Goal: Transaction & Acquisition: Obtain resource

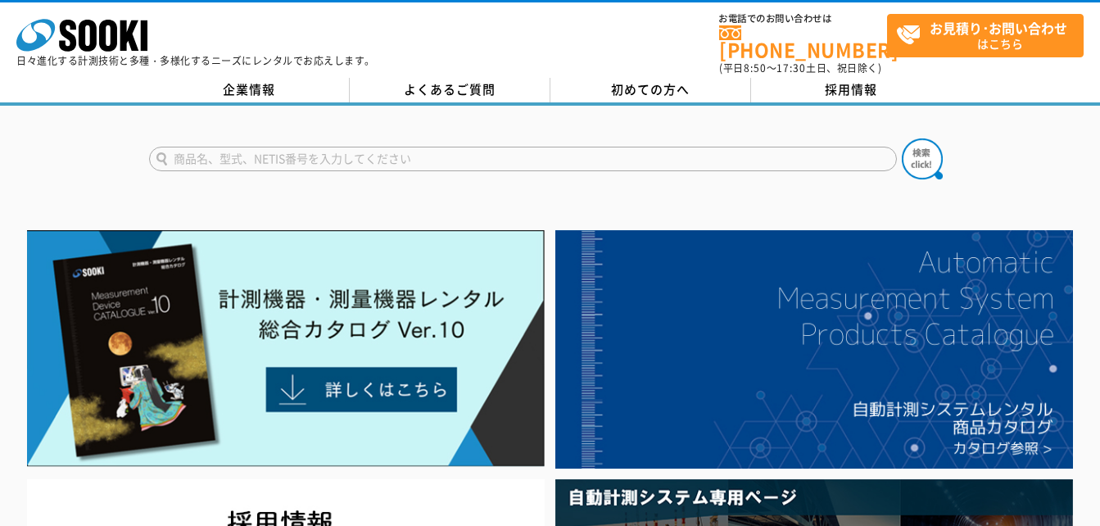
click at [362, 149] on input "text" at bounding box center [523, 159] width 748 height 25
type input "重量計"
click at [902, 138] on button at bounding box center [922, 158] width 41 height 41
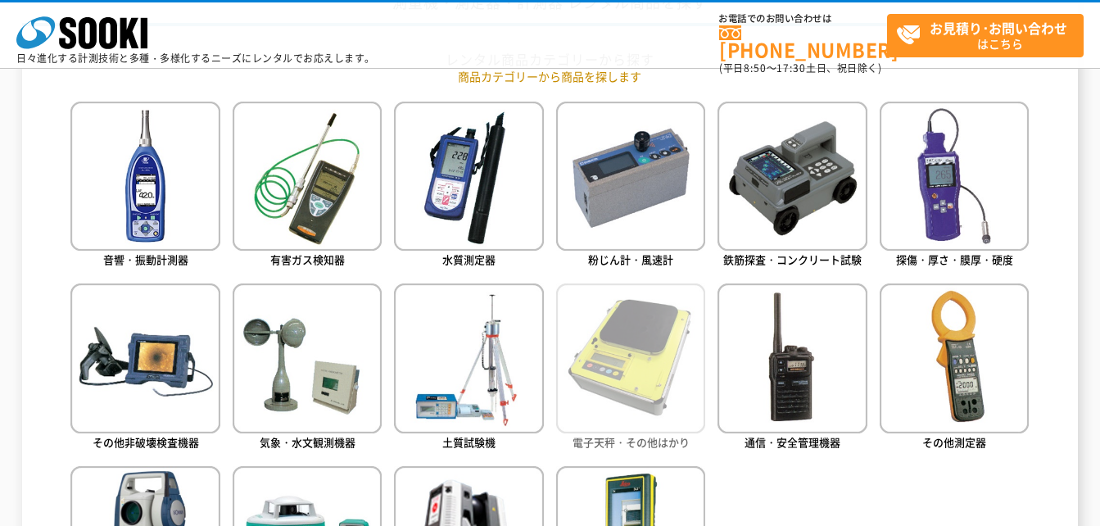
scroll to position [983, 0]
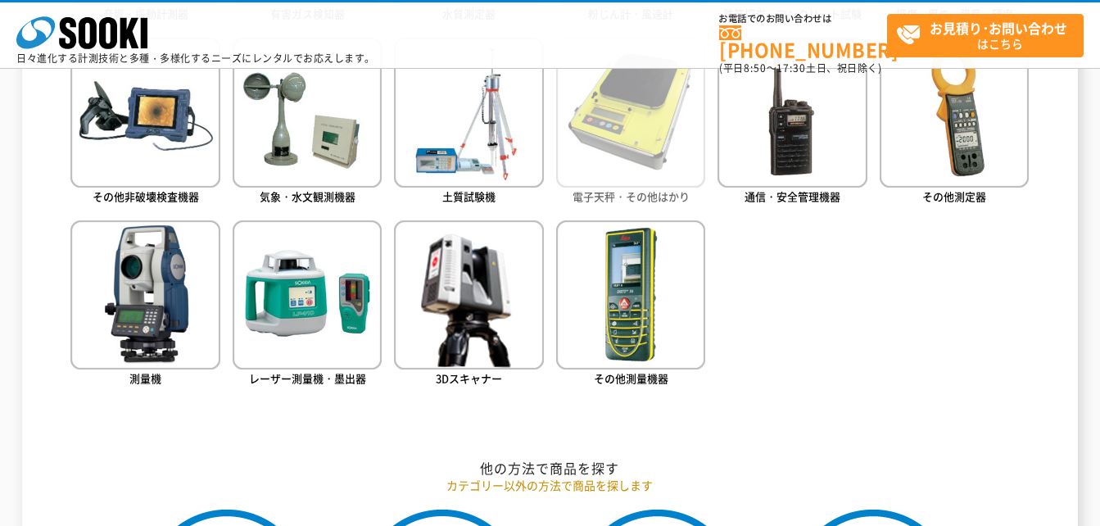
click at [618, 160] on img at bounding box center [630, 112] width 149 height 149
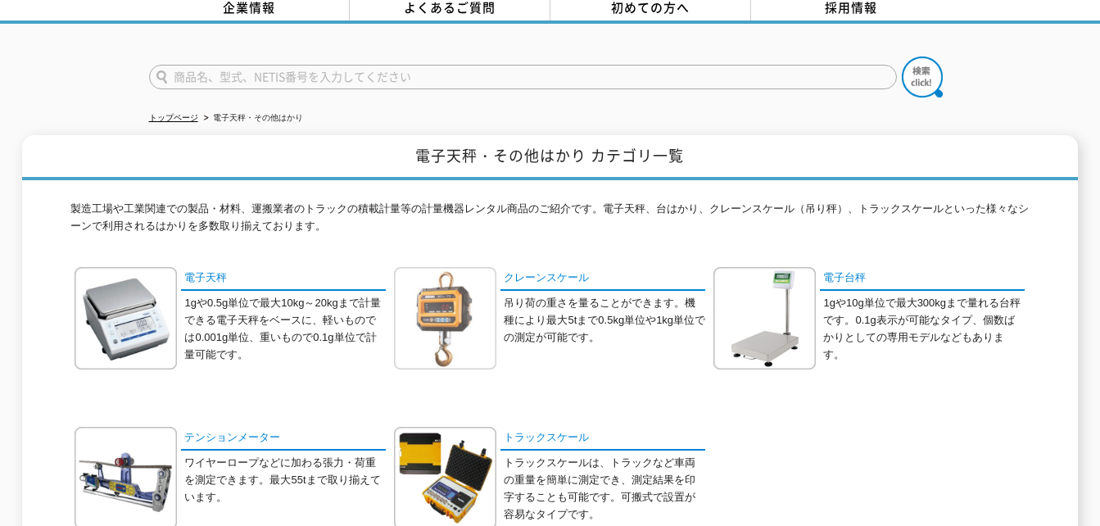
scroll to position [164, 0]
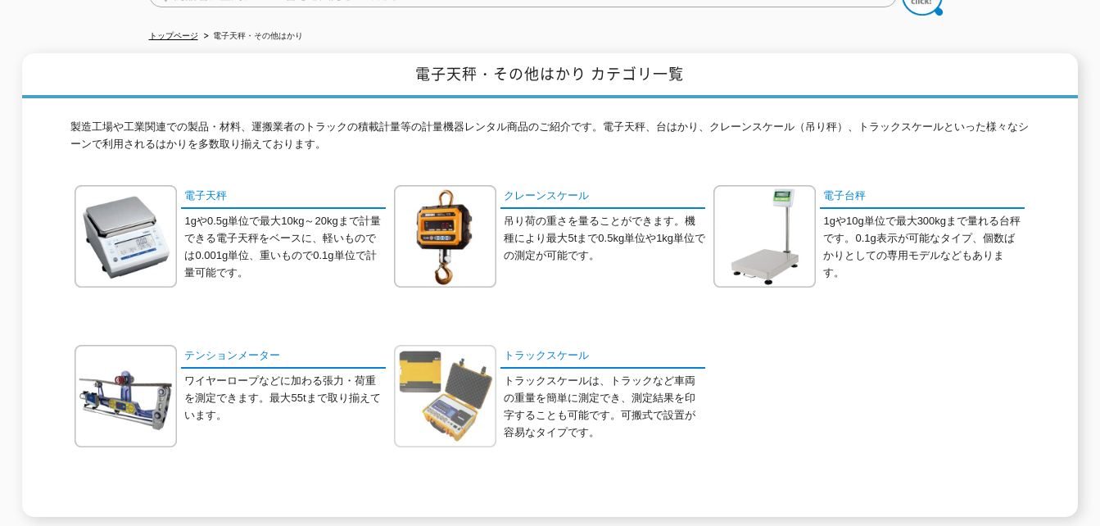
click at [450, 375] on img at bounding box center [445, 396] width 102 height 102
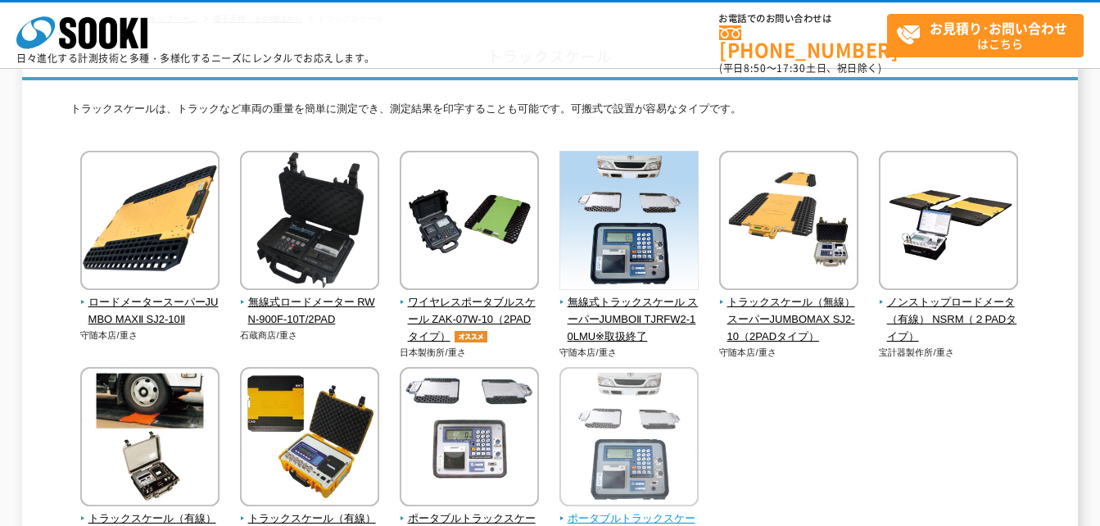
scroll to position [188, 0]
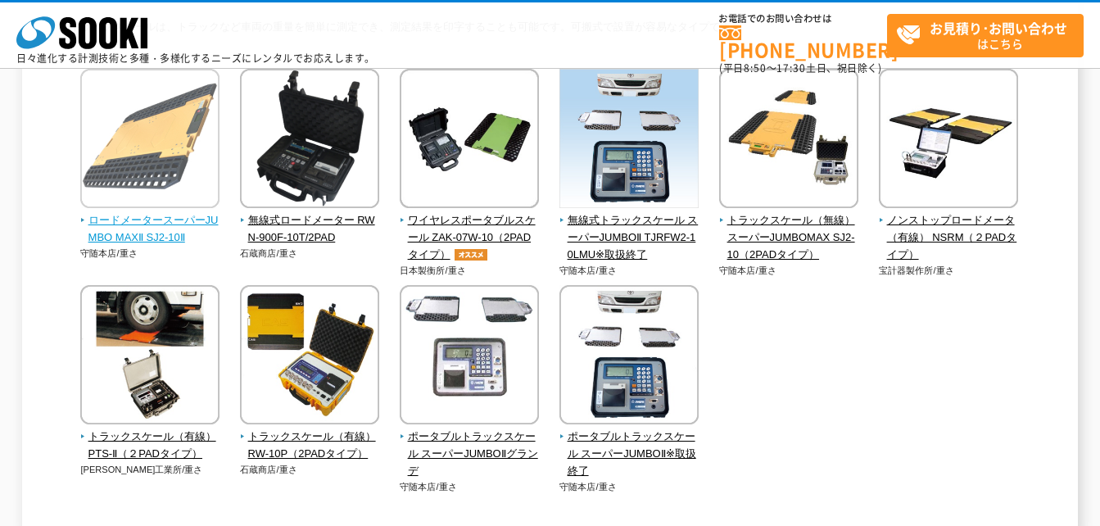
click at [153, 215] on span "ロードメータースーパーJUMBO MAXⅡ SJ2-10Ⅱ" at bounding box center [150, 229] width 140 height 34
click at [169, 226] on span "ロードメータースーパーJUMBO MAXⅡ SJ2-10Ⅱ" at bounding box center [150, 229] width 140 height 34
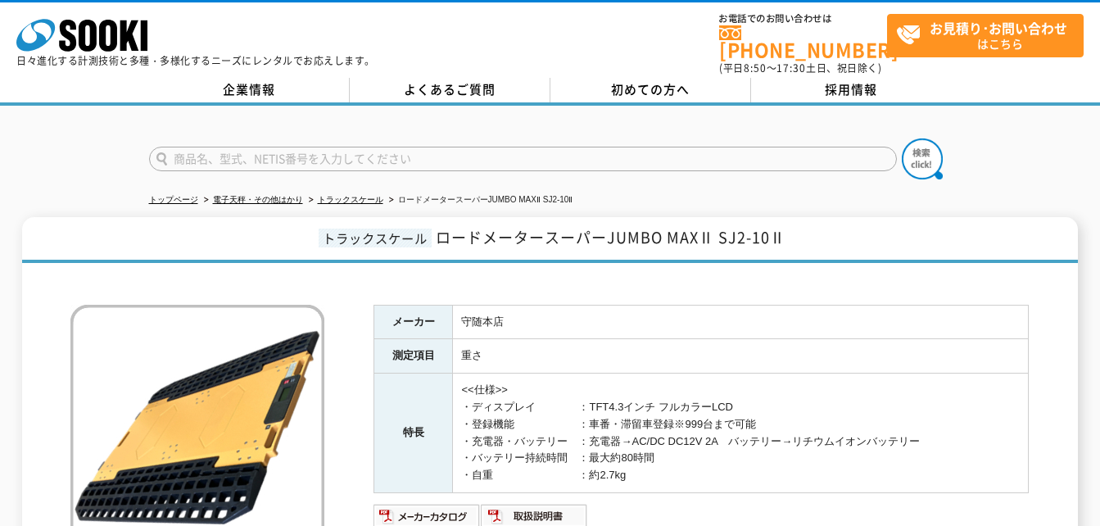
click at [172, 224] on h1 "トラックスケール ロードメータースーパーJUMBO MAXⅡ SJ2-10Ⅱ" at bounding box center [549, 240] width 1055 height 46
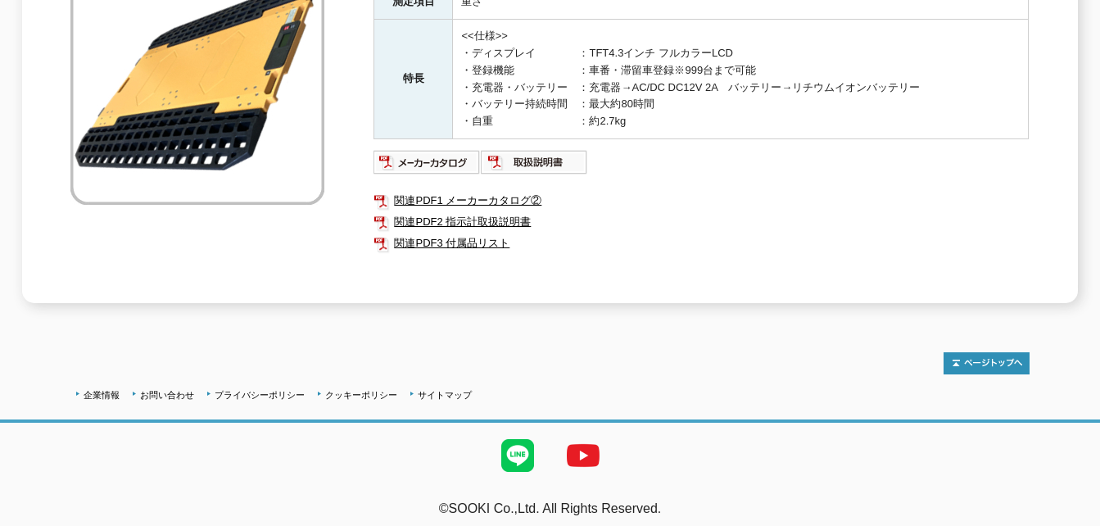
scroll to position [190, 0]
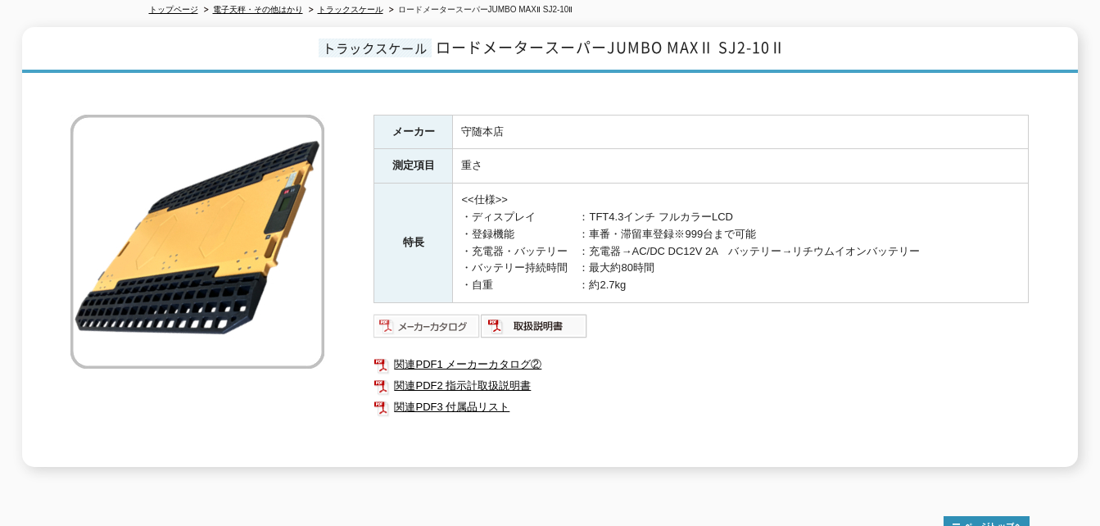
click at [435, 319] on img at bounding box center [426, 326] width 107 height 26
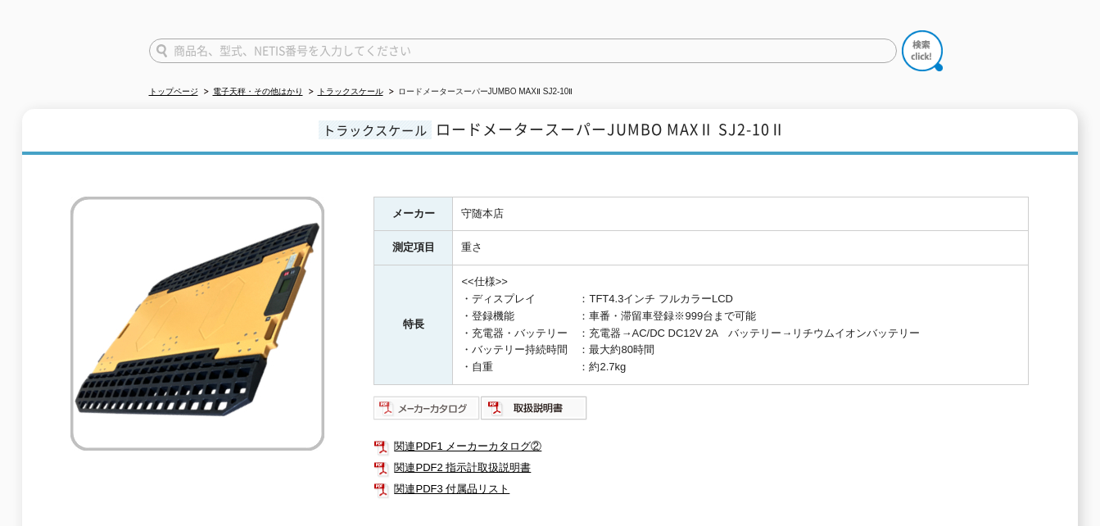
click at [437, 395] on img at bounding box center [426, 408] width 107 height 26
